Goal: Task Accomplishment & Management: Manage account settings

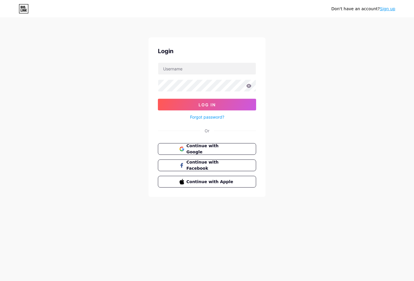
click at [186, 75] on form "Log In Forgot password?" at bounding box center [207, 92] width 98 height 58
click at [188, 68] on input "text" at bounding box center [207, 69] width 98 height 12
click at [175, 70] on input "text" at bounding box center [207, 69] width 98 height 12
click at [179, 72] on input "saz" at bounding box center [207, 69] width 98 height 12
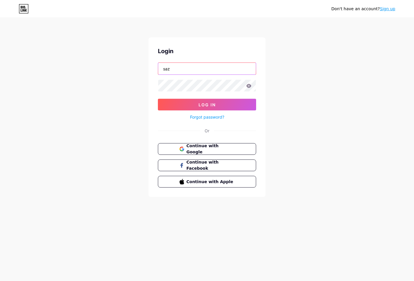
click at [181, 71] on input "saz" at bounding box center [207, 69] width 98 height 12
click at [196, 70] on input "[PERSON_NAME]" at bounding box center [207, 69] width 98 height 12
type input "sazonexpressctg"
click at [158, 99] on button "Log In" at bounding box center [207, 105] width 98 height 12
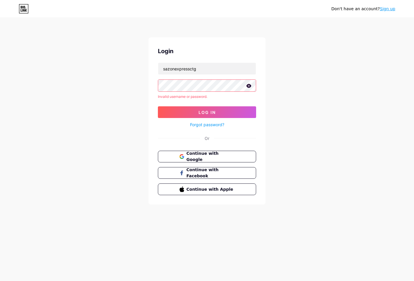
click at [308, 98] on div "Don't have an account? Sign up Login sazonexpressctg Invalid username or passwo…" at bounding box center [207, 111] width 414 height 223
click at [213, 124] on link "Forgot password?" at bounding box center [207, 125] width 34 height 6
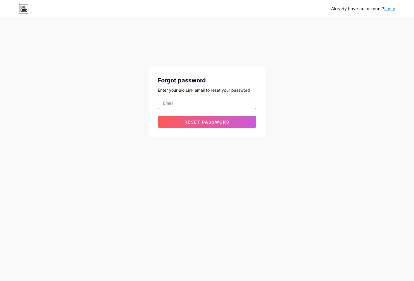
click at [182, 102] on input "email" at bounding box center [207, 103] width 98 height 12
click at [207, 104] on input "email" at bounding box center [207, 103] width 98 height 12
click at [158, 116] on button "Reset password" at bounding box center [207, 122] width 98 height 12
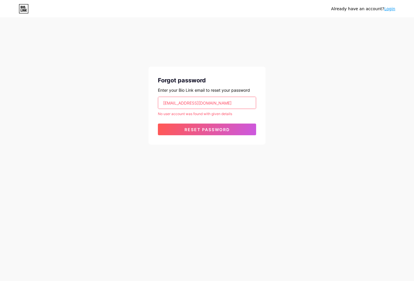
click at [216, 102] on input "[EMAIL_ADDRESS][DOMAIN_NAME]" at bounding box center [207, 103] width 98 height 12
click at [211, 100] on input "[EMAIL_ADDRESS][DOMAIN_NAME]" at bounding box center [207, 103] width 98 height 12
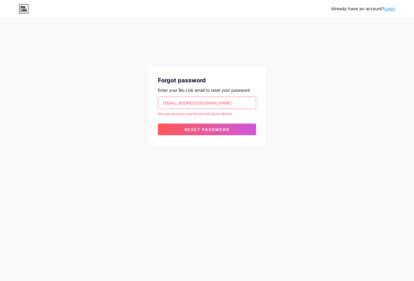
click at [211, 100] on input "[EMAIL_ADDRESS][DOMAIN_NAME]" at bounding box center [207, 103] width 98 height 12
type input "[EMAIL_ADDRESS][DOMAIN_NAME]"
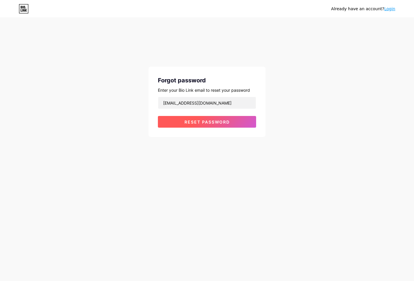
click at [214, 119] on button "Reset password" at bounding box center [207, 122] width 98 height 12
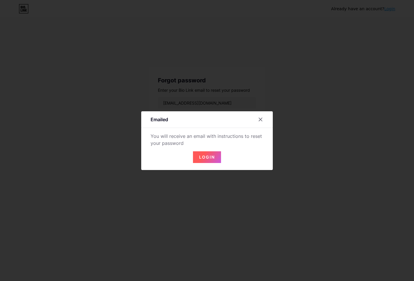
click at [203, 158] on span "Login" at bounding box center [207, 157] width 16 height 5
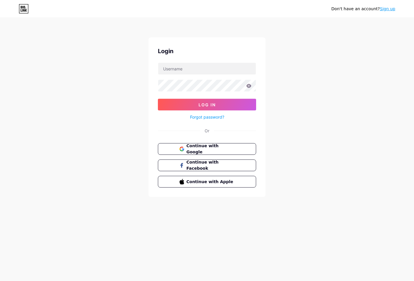
click at [188, 58] on div "Login Log In Forgot password? Or Continue with Google Continue with Facebook Co…" at bounding box center [207, 117] width 117 height 160
click at [187, 66] on input "text" at bounding box center [207, 69] width 98 height 12
type input "[EMAIL_ADDRESS][DOMAIN_NAME]"
click at [158, 99] on button "Log In" at bounding box center [207, 105] width 98 height 12
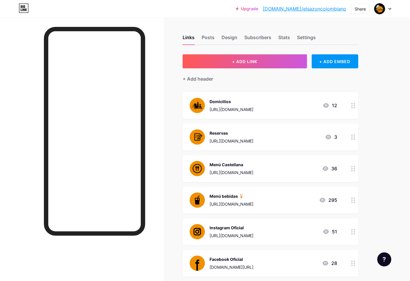
click at [389, 10] on div at bounding box center [382, 9] width 17 height 11
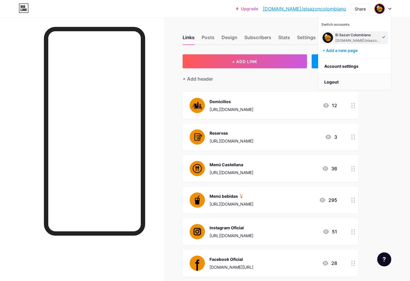
click at [337, 82] on li "Logout" at bounding box center [354, 82] width 73 height 16
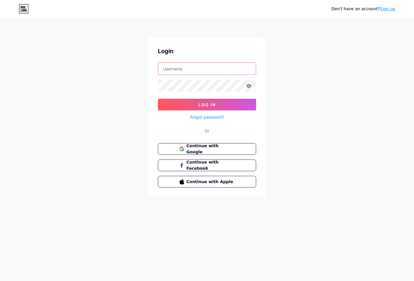
click at [197, 71] on input "text" at bounding box center [207, 69] width 98 height 12
type input "[EMAIL_ADDRESS][DOMAIN_NAME]"
drag, startPoint x: 162, startPoint y: 101, endPoint x: 154, endPoint y: 101, distance: 7.3
click at [161, 101] on button "Log In" at bounding box center [207, 105] width 98 height 12
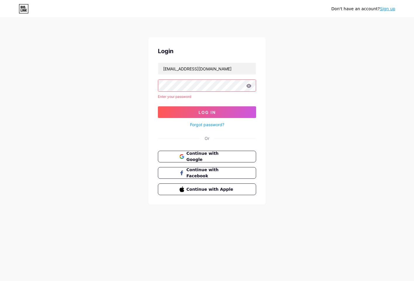
click at [205, 125] on link "Forgot password?" at bounding box center [207, 125] width 34 height 6
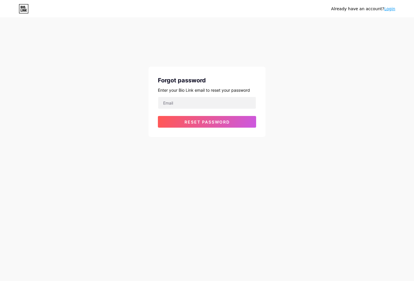
click at [202, 112] on form "Reset password" at bounding box center [207, 112] width 98 height 31
click at [201, 106] on input "email" at bounding box center [207, 103] width 98 height 12
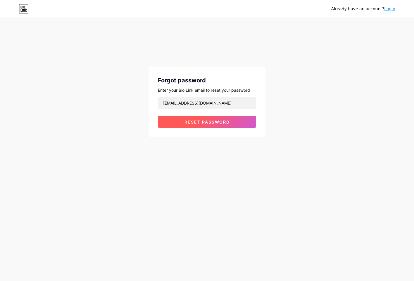
click at [205, 126] on button "Reset password" at bounding box center [207, 122] width 98 height 12
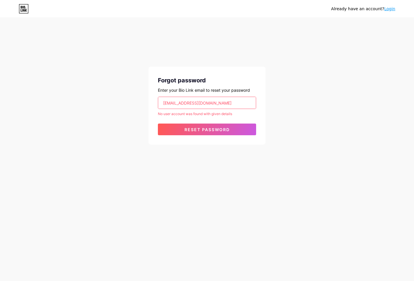
click at [220, 107] on input "[EMAIL_ADDRESS][DOMAIN_NAME]" at bounding box center [207, 103] width 98 height 12
type input "s"
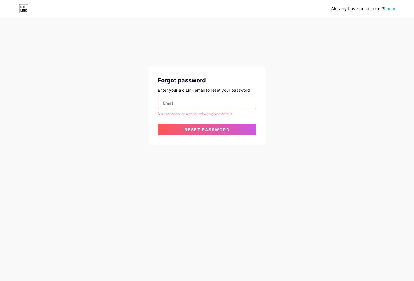
click at [267, 97] on div "Already have an account? Login Forgot password Enter your Bio Link email to res…" at bounding box center [207, 81] width 414 height 163
click at [391, 9] on link "Login" at bounding box center [389, 8] width 11 height 5
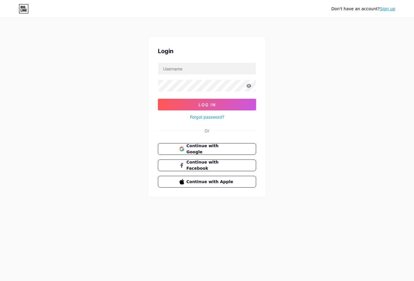
click at [208, 117] on link "Forgot password?" at bounding box center [207, 117] width 34 height 6
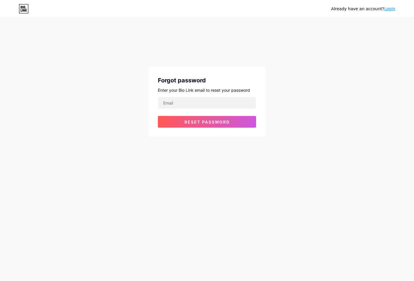
click at [385, 8] on link "Login" at bounding box center [389, 8] width 11 height 5
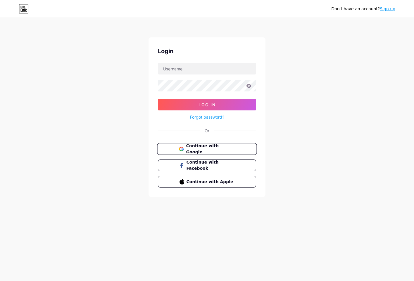
click at [216, 149] on span "Continue with Google" at bounding box center [210, 149] width 49 height 13
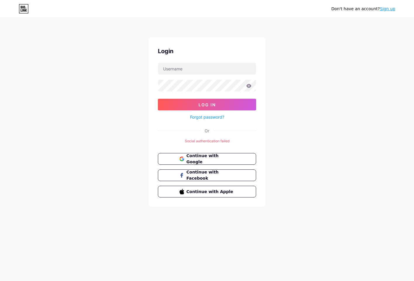
click at [218, 142] on div "Social authentication failed" at bounding box center [207, 141] width 98 height 5
click at [230, 139] on div "Social authentication failed" at bounding box center [207, 141] width 98 height 5
click at [192, 70] on input "text" at bounding box center [207, 69] width 98 height 12
type input "sazonexpressctg"
click at [158, 99] on button "Log In" at bounding box center [207, 105] width 98 height 12
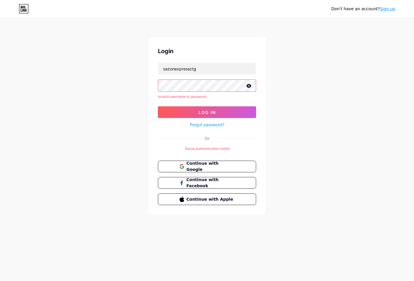
click at [165, 96] on div "Invalid username or password." at bounding box center [207, 96] width 98 height 5
click at [155, 117] on div "Login sazonexpressctg Invalid username or password. Log In Forgot password? Or …" at bounding box center [207, 125] width 117 height 177
click at [210, 128] on div "Forgot password?" at bounding box center [207, 123] width 98 height 10
click at [211, 127] on link "Forgot password?" at bounding box center [207, 125] width 34 height 6
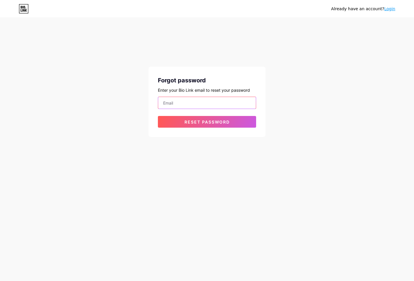
click at [200, 104] on input "email" at bounding box center [207, 103] width 98 height 12
click at [389, 13] on div "Already have an account? Login" at bounding box center [363, 8] width 64 height 9
click at [390, 10] on link "Login" at bounding box center [389, 8] width 11 height 5
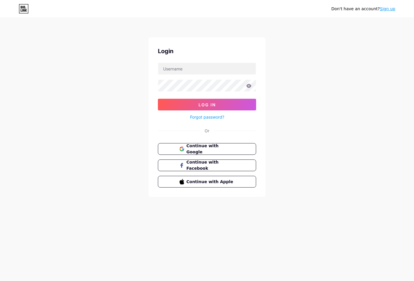
click at [194, 75] on form "Log In Forgot password?" at bounding box center [207, 92] width 98 height 58
click at [194, 69] on input "text" at bounding box center [207, 69] width 98 height 12
type input "celusazon@gmail.com"
click at [158, 99] on button "Log In" at bounding box center [207, 105] width 98 height 12
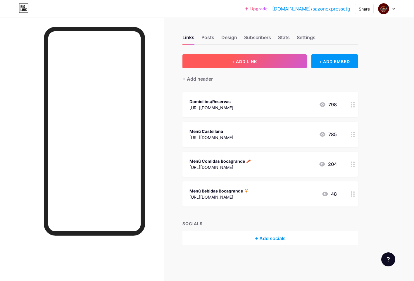
click at [256, 62] on span "+ ADD LINK" at bounding box center [244, 61] width 25 height 5
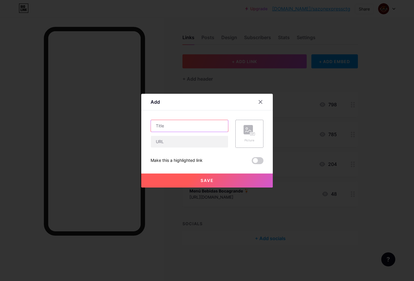
click at [204, 130] on input "text" at bounding box center [189, 126] width 77 height 12
type input "T"
type input "Planes Cumpleaños + Promos"
click at [189, 150] on div "Planes Cumpleaños + Promos Picture Make this a highlighted link Save" at bounding box center [207, 142] width 113 height 44
click at [188, 137] on input "text" at bounding box center [189, 142] width 77 height 12
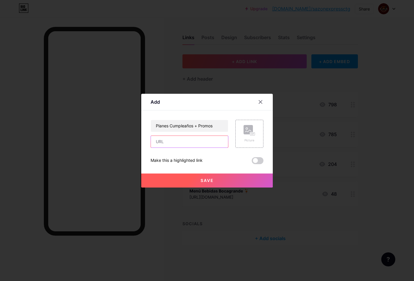
paste input "https://drive.google.com/file/d/1Gt1ge-drfJ1xGiaeTHisLhtFskPs-zp-/view?usp=shar…"
type input "https://drive.google.com/file/d/1Gt1ge-drfJ1xGiaeTHisLhtFskPs-zp-/view?usp=shar…"
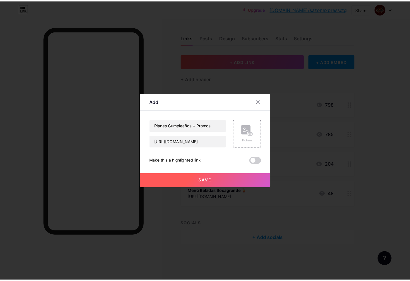
scroll to position [0, 0]
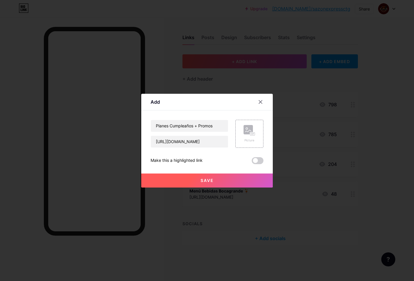
click at [187, 178] on button "Save" at bounding box center [207, 181] width 132 height 14
